Goal: Transaction & Acquisition: Purchase product/service

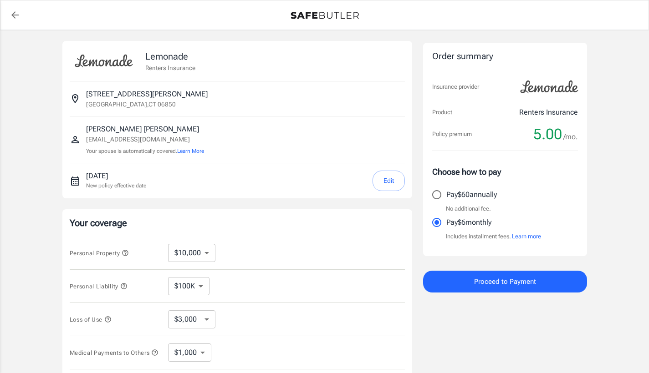
select select "500"
click at [476, 201] on label "Pay $60 annually" at bounding box center [498, 194] width 143 height 19
click at [446, 201] on input "Pay $60 annually" at bounding box center [436, 194] width 19 height 19
radio input "true"
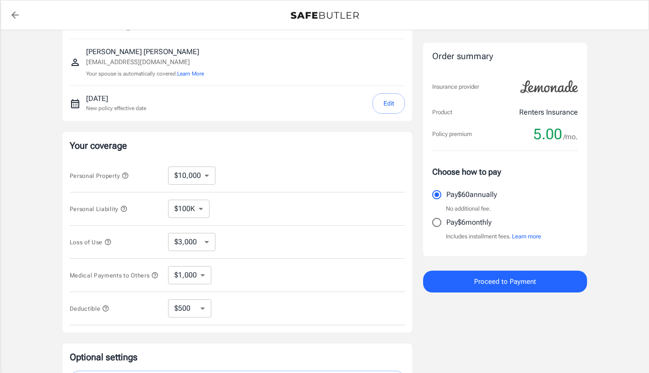
scroll to position [79, 0]
click at [185, 324] on div "Deductible $250 $500 $1,000 $2,500 ​" at bounding box center [237, 306] width 335 height 33
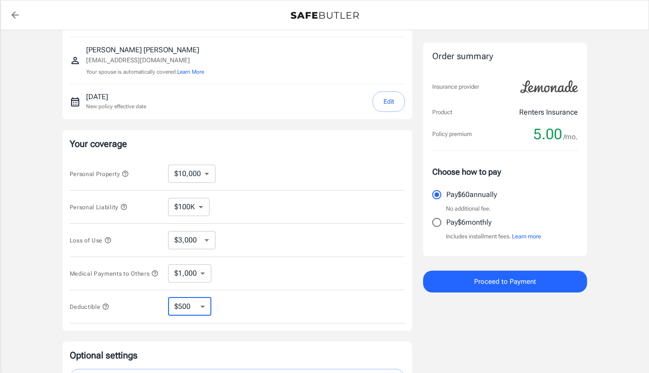
select select "250"
select select "500"
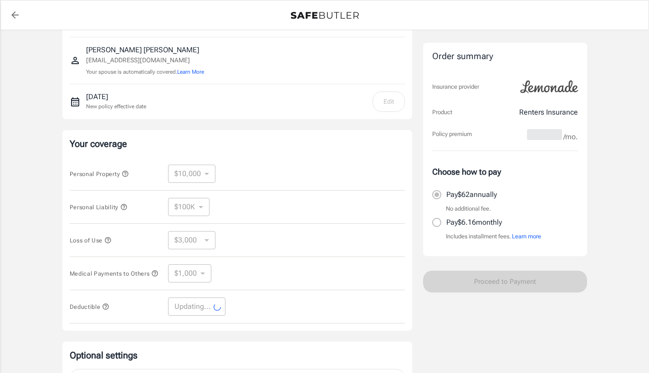
click at [107, 311] on icon "button" at bounding box center [105, 306] width 7 height 7
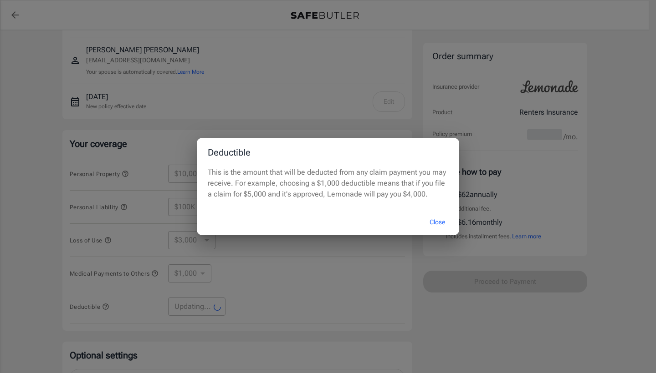
select select "500"
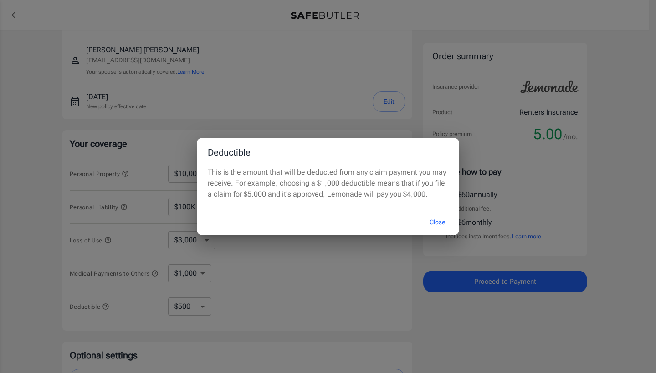
click at [435, 224] on button "Close" at bounding box center [437, 223] width 36 height 20
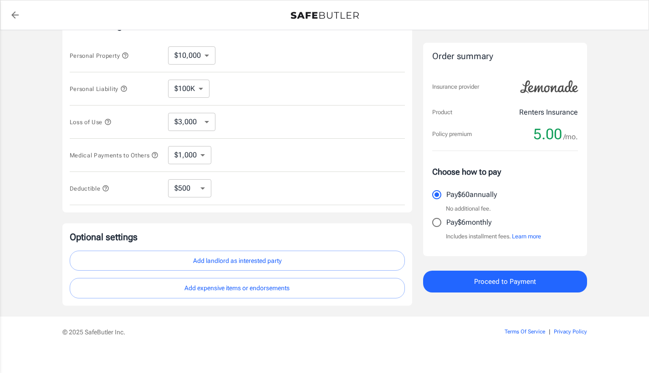
scroll to position [199, 0]
click at [252, 270] on button "Add landlord as interested party" at bounding box center [237, 260] width 335 height 20
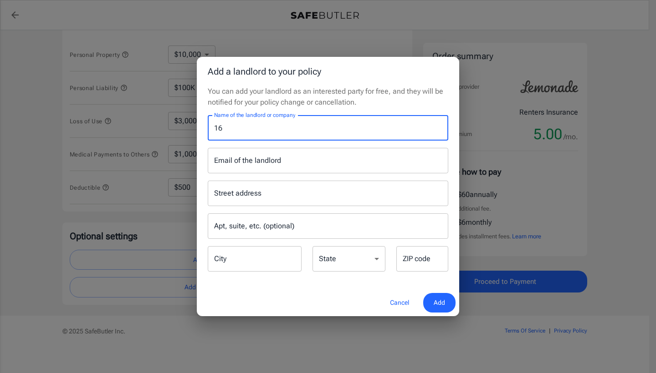
type input "1"
type input "The C"
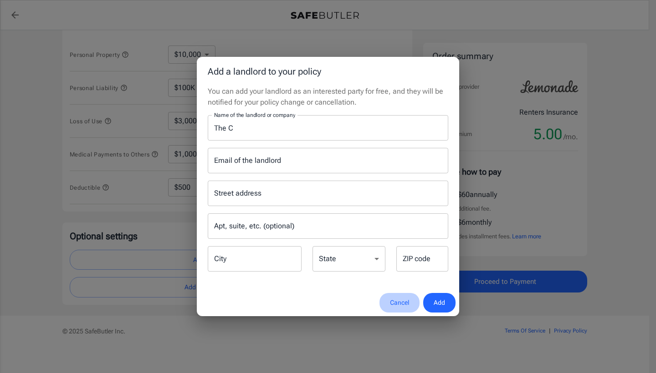
click at [398, 306] on button "Cancel" at bounding box center [399, 303] width 40 height 20
